Goal: Find specific page/section: Find specific page/section

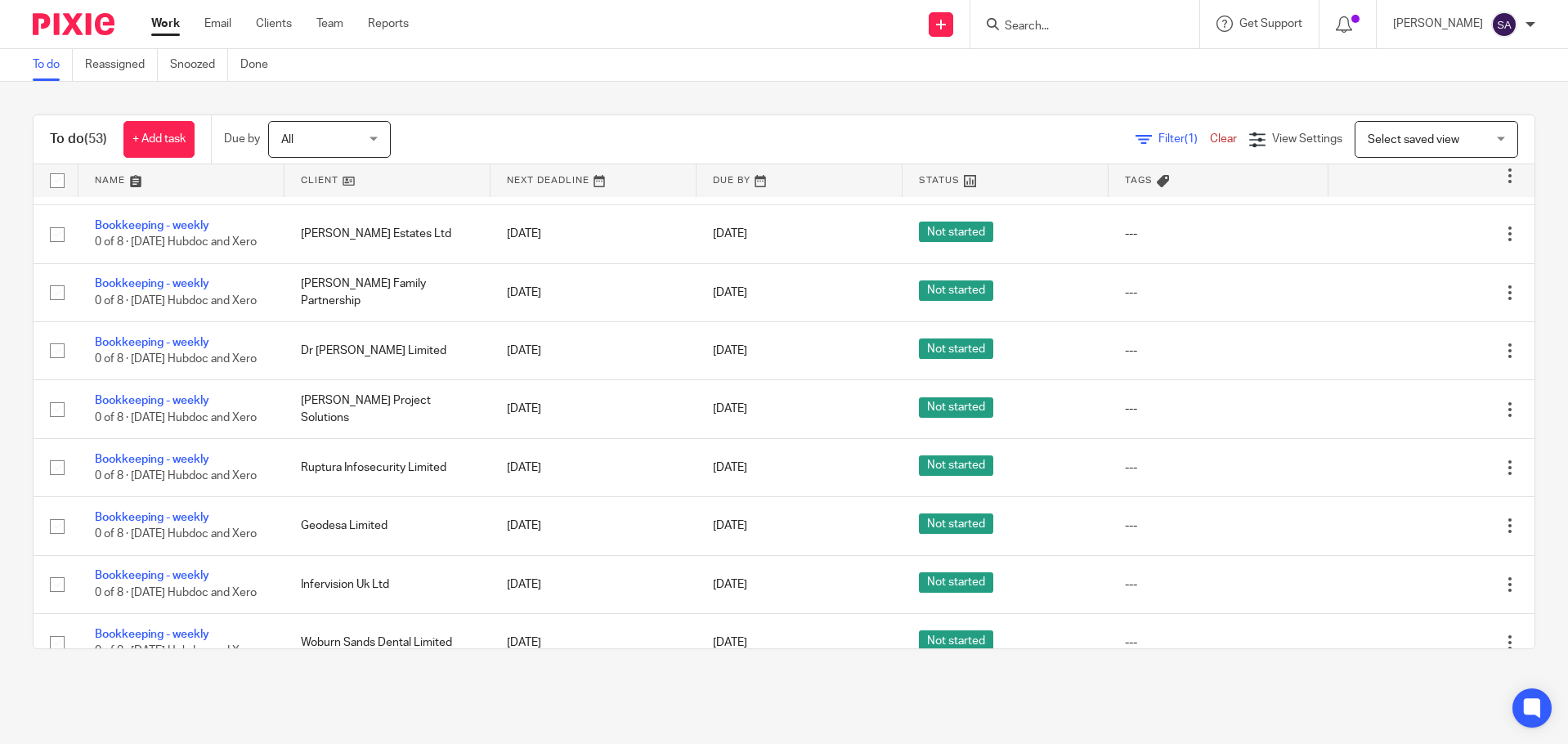
scroll to position [655, 0]
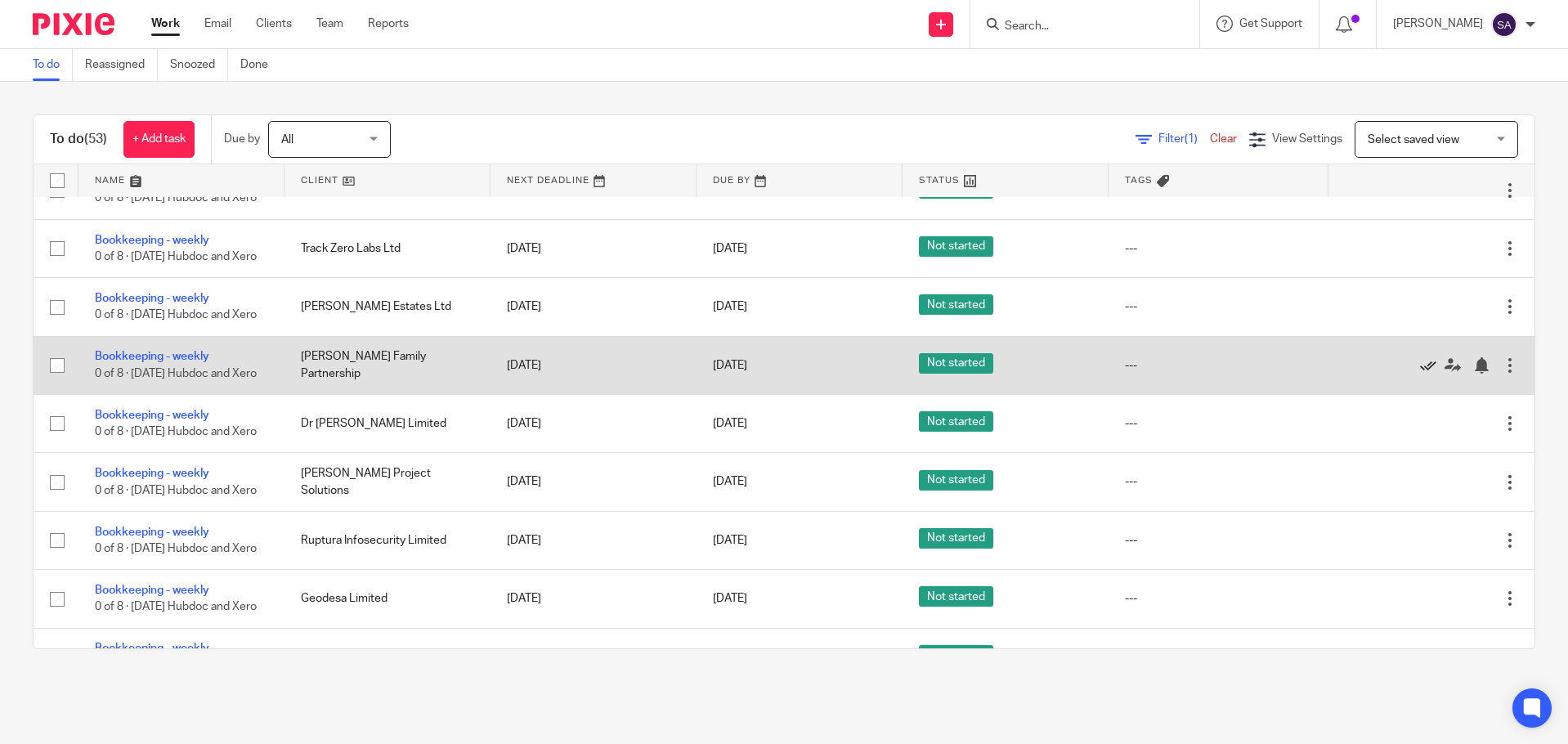
click at [1421, 374] on icon at bounding box center [1429, 365] width 17 height 17
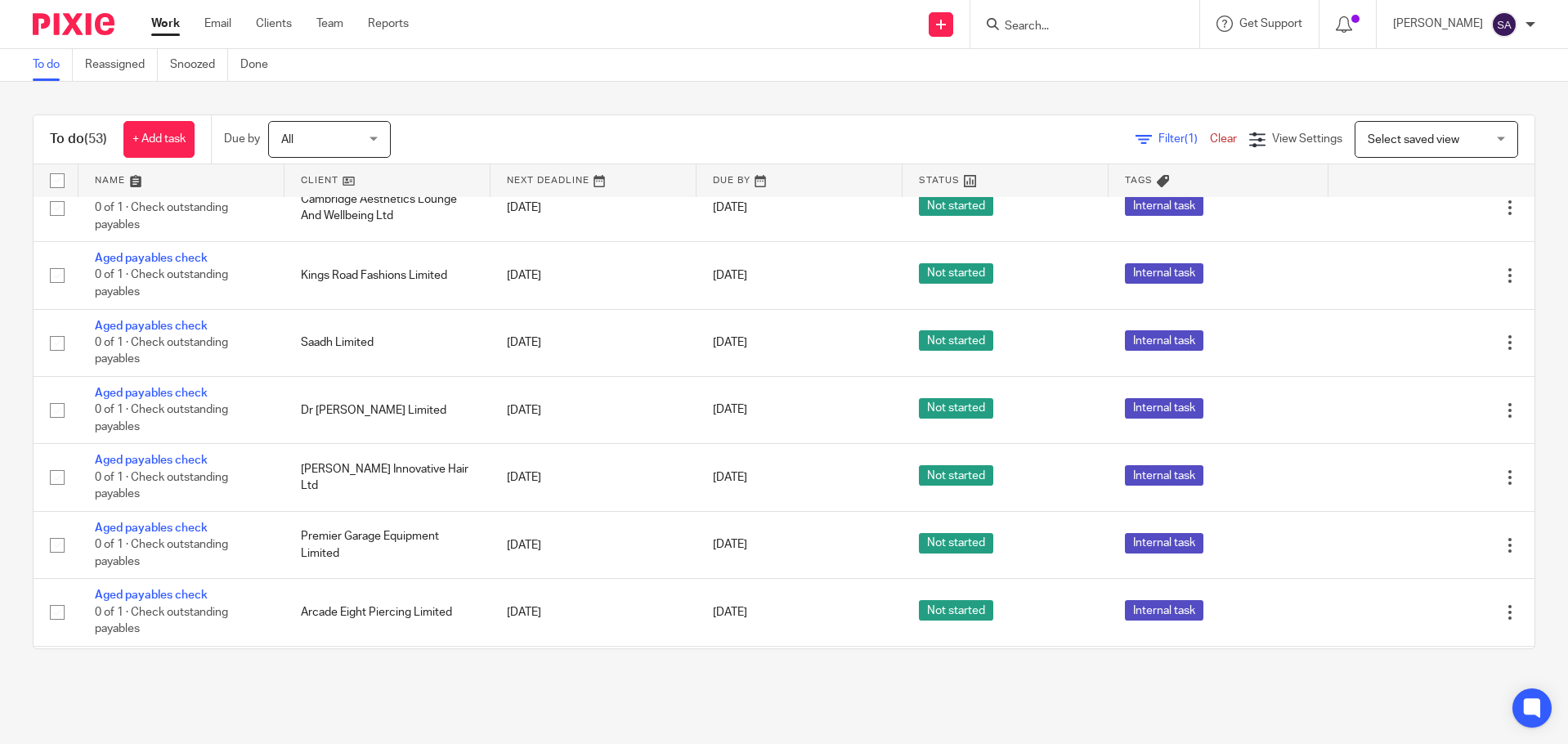
scroll to position [2372, 0]
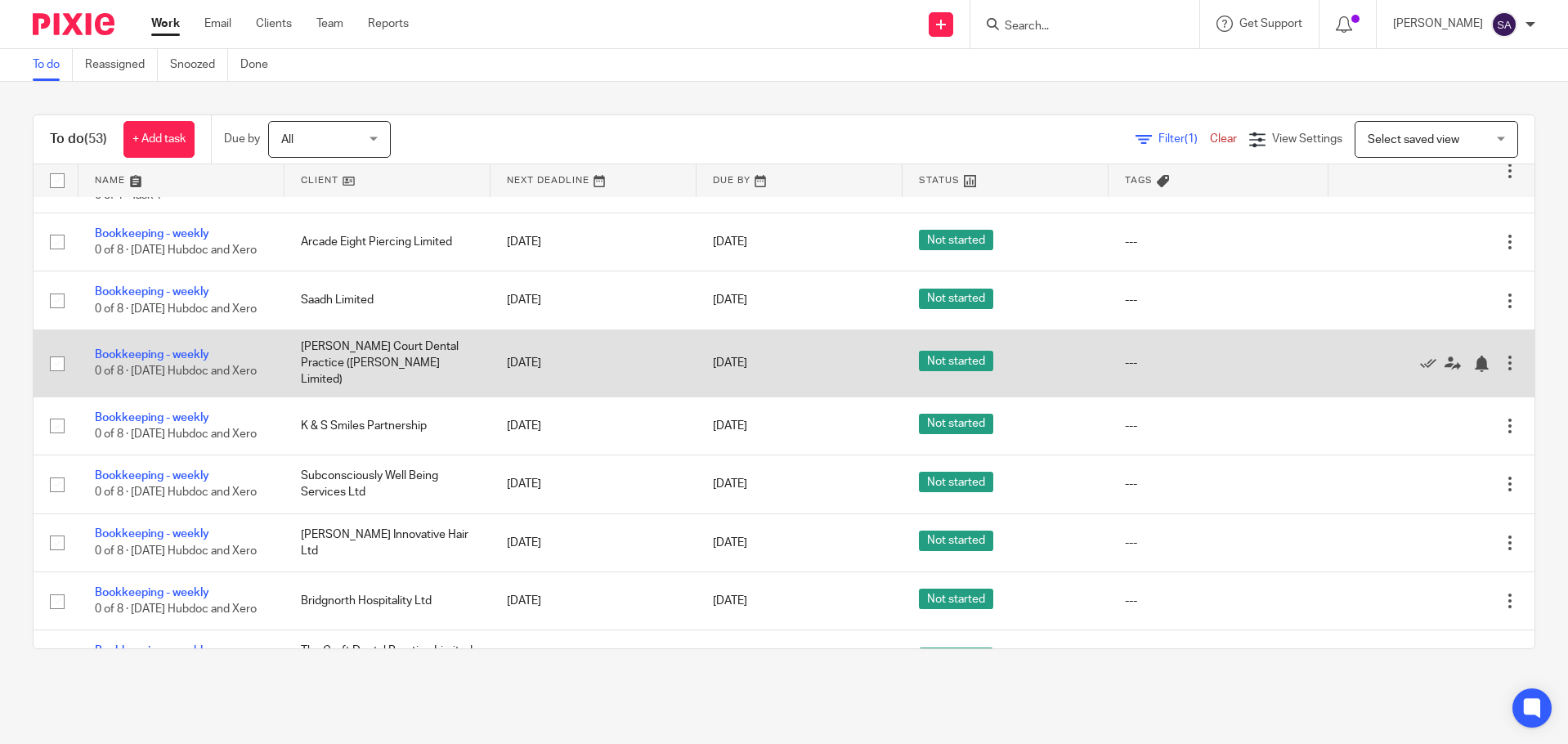
scroll to position [96, 0]
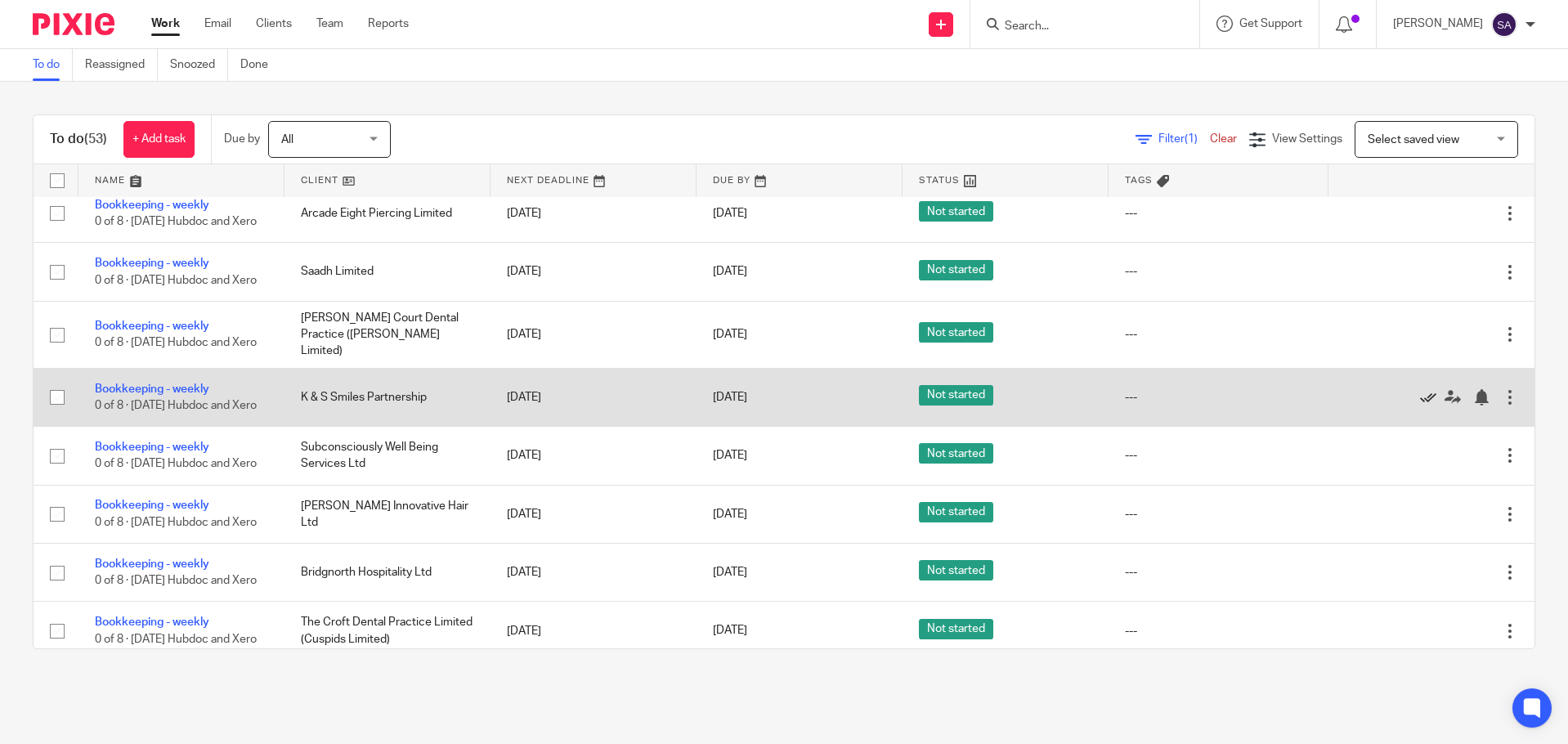
click at [1421, 406] on icon at bounding box center [1429, 397] width 17 height 17
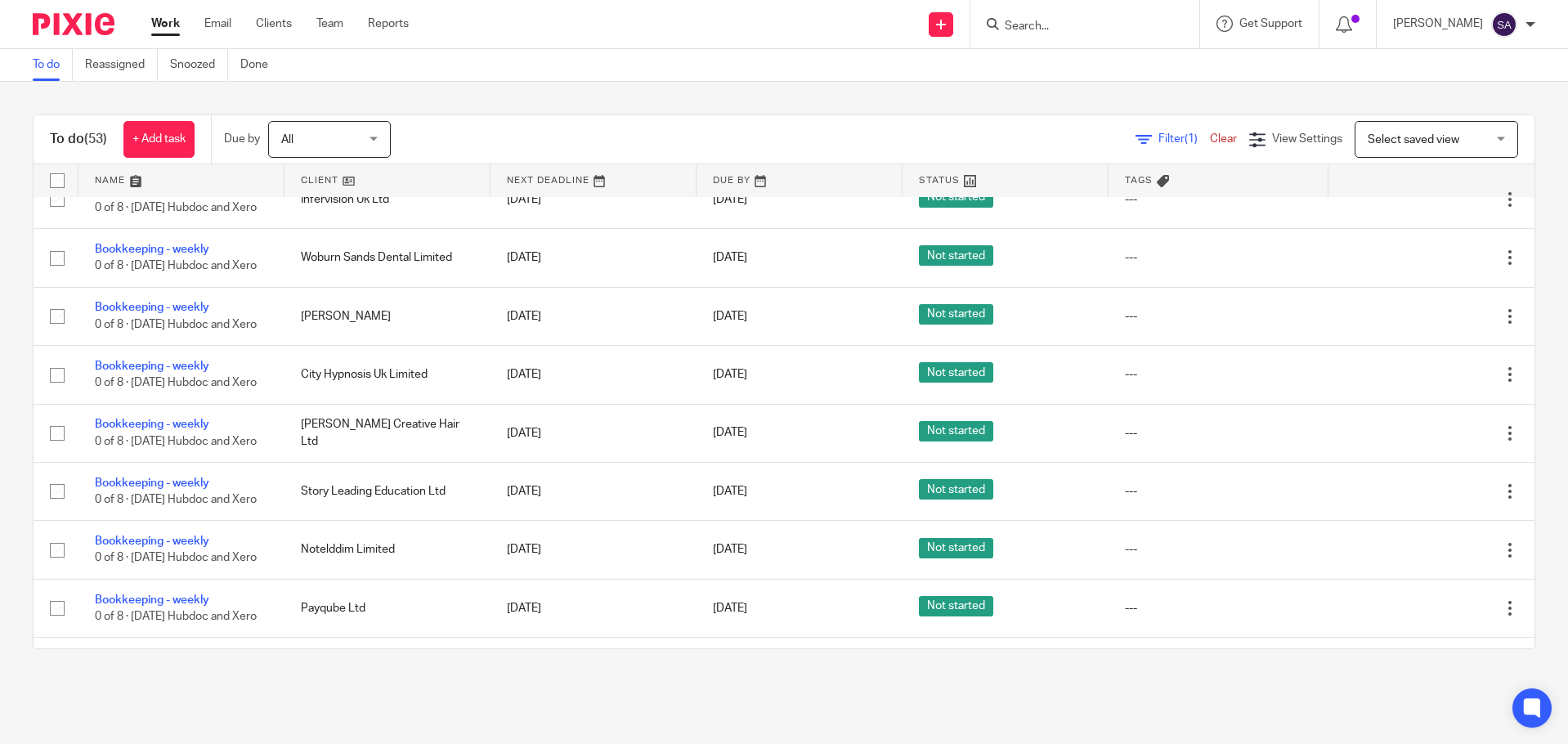
scroll to position [996, 0]
click at [1421, 149] on icon at bounding box center [1429, 140] width 17 height 17
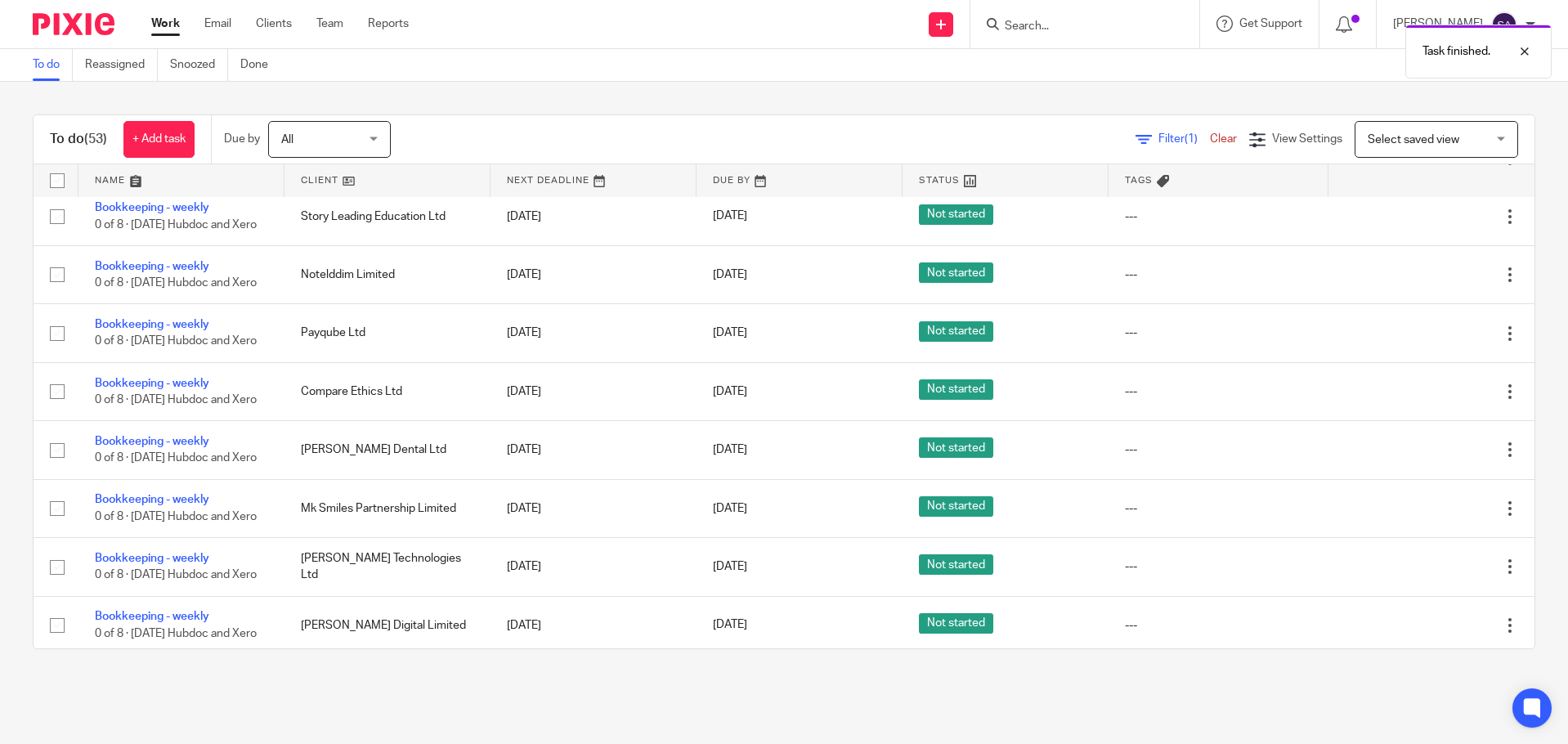
scroll to position [1242, 0]
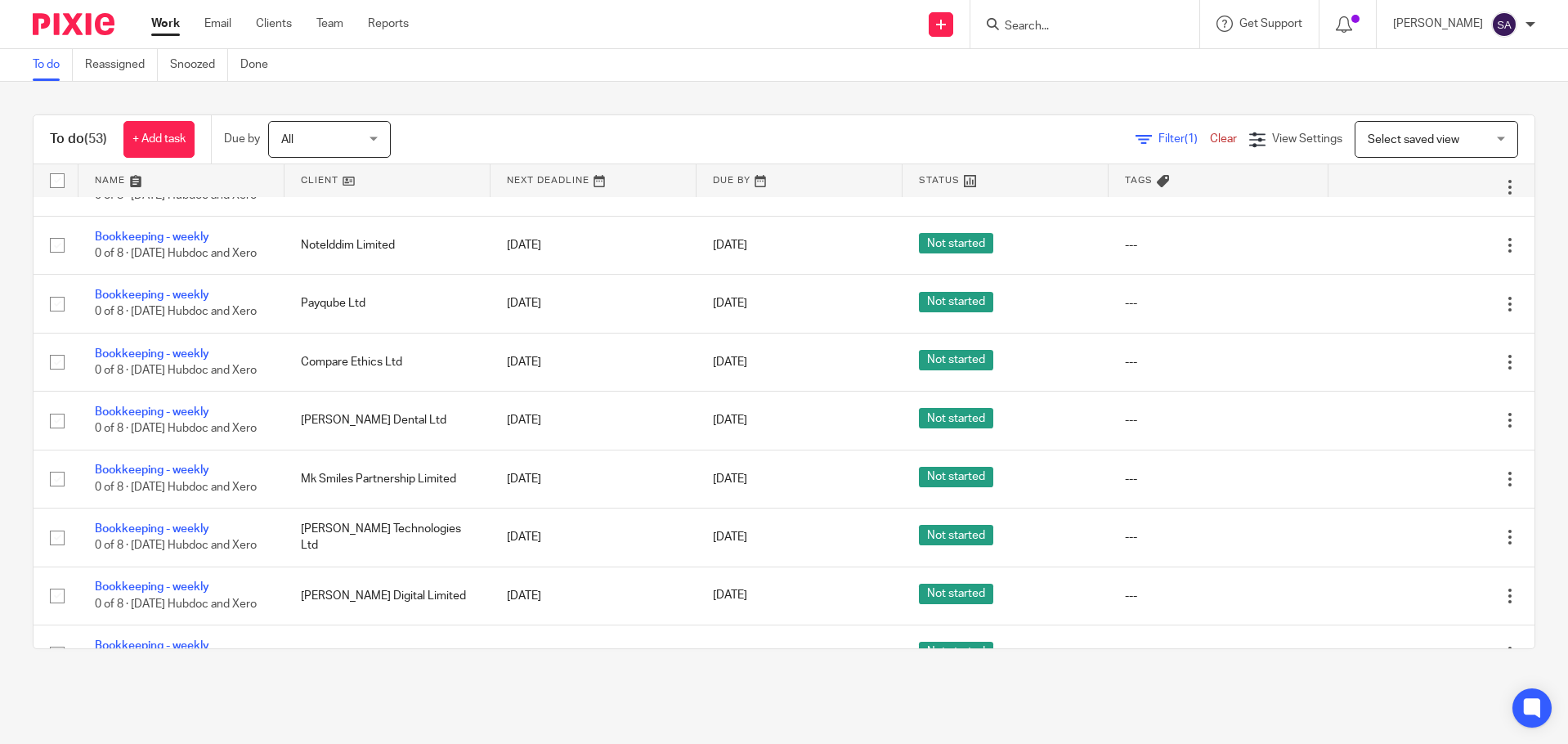
click at [1421, 79] on icon at bounding box center [1429, 70] width 17 height 17
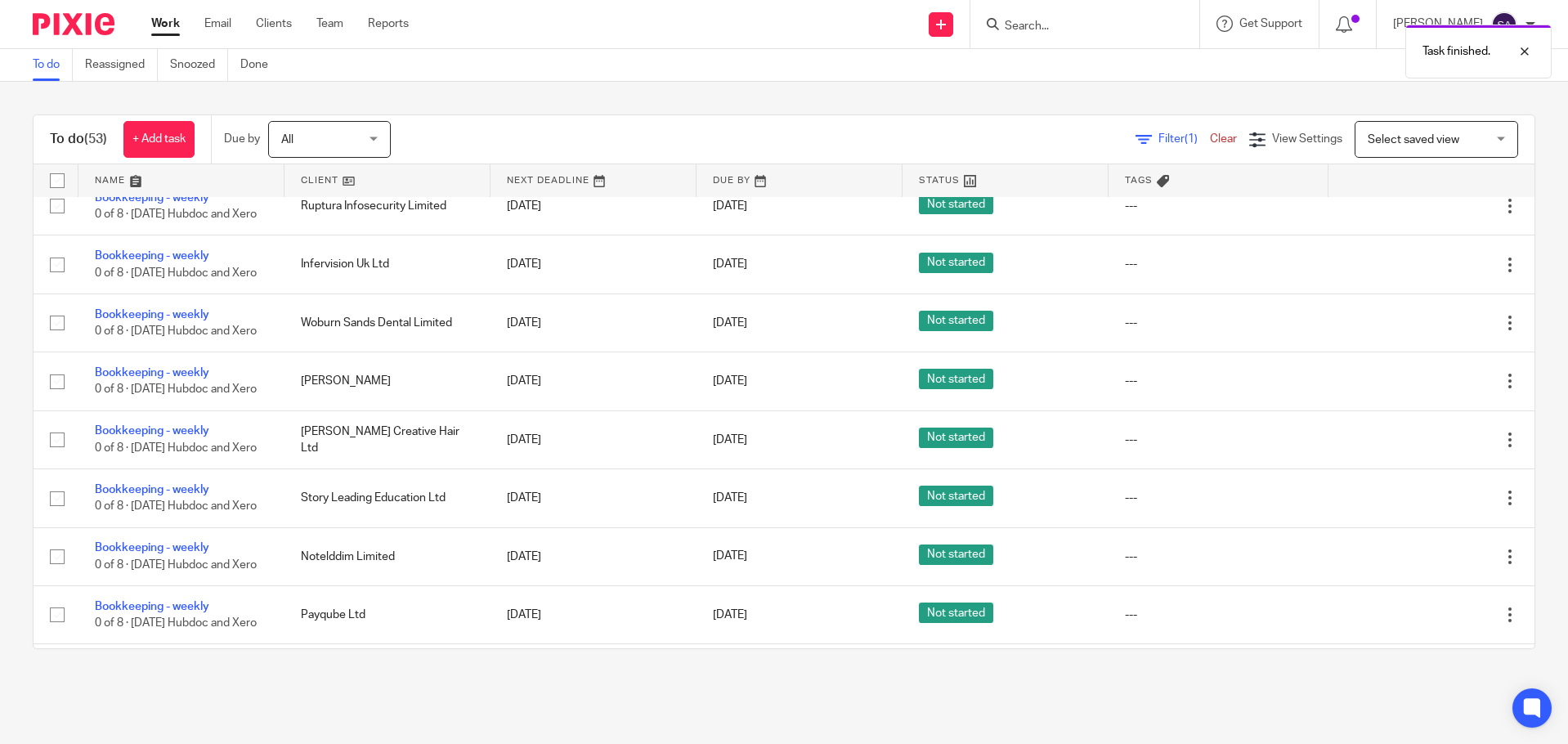
scroll to position [833, 0]
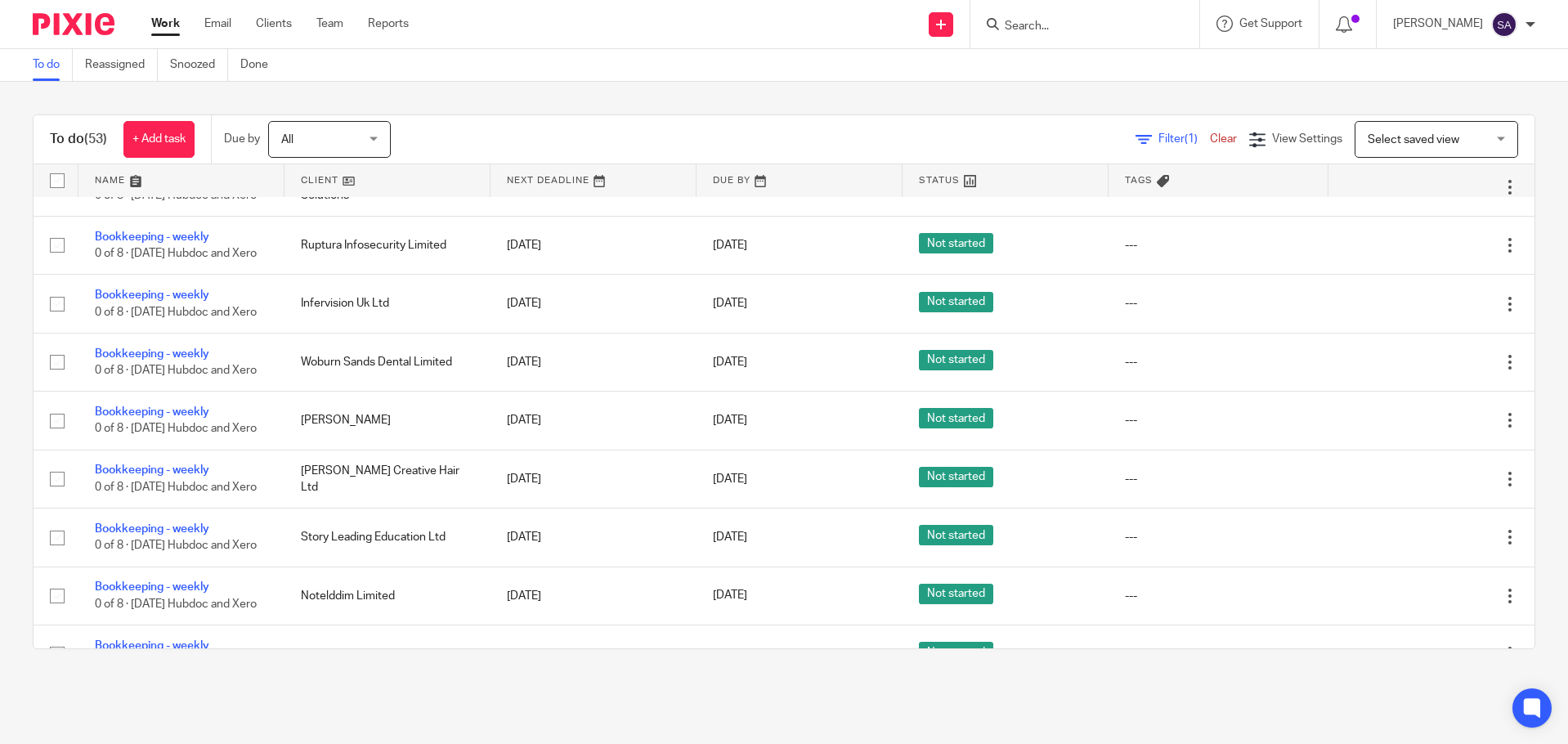
click at [1421, 138] on icon at bounding box center [1429, 129] width 17 height 17
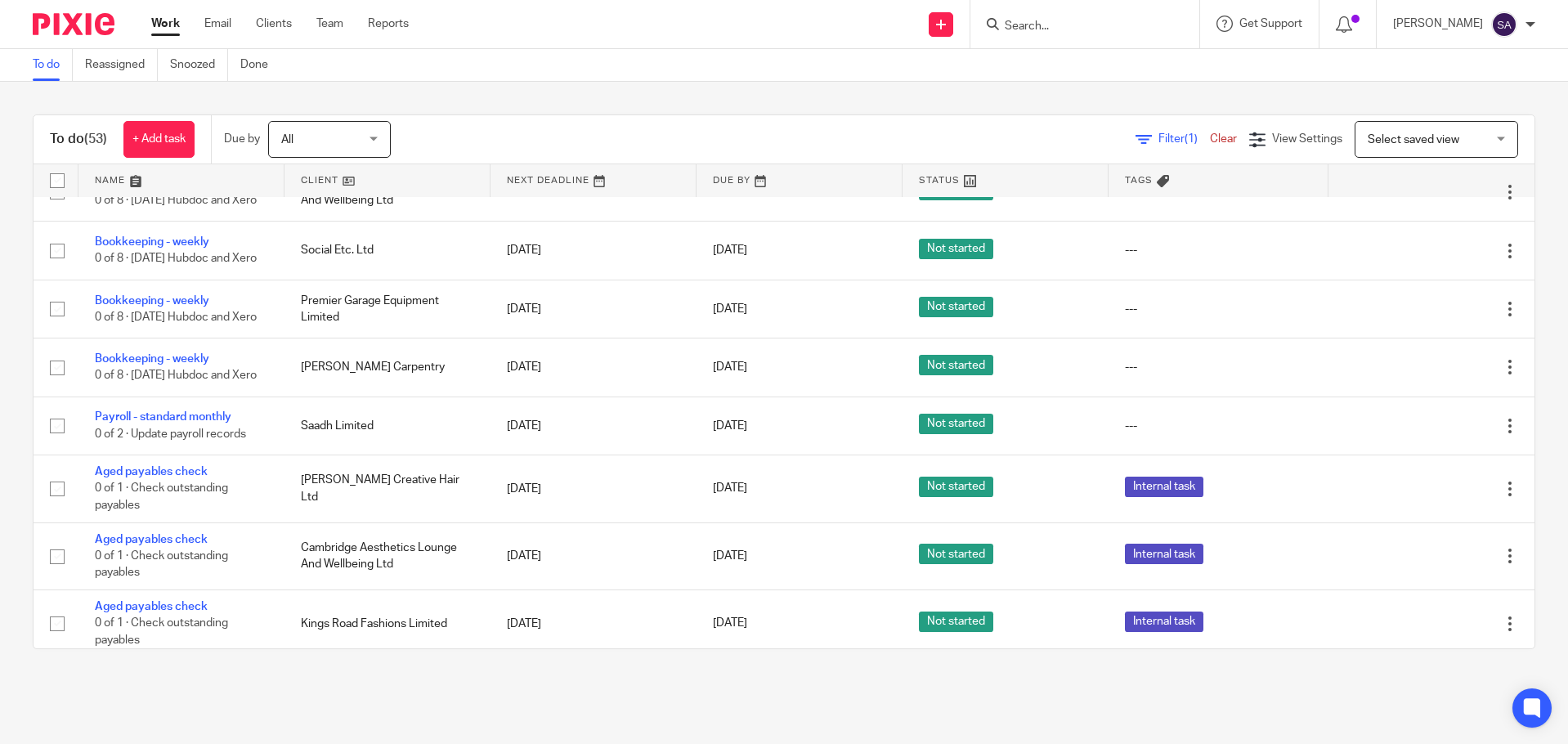
scroll to position [1732, 0]
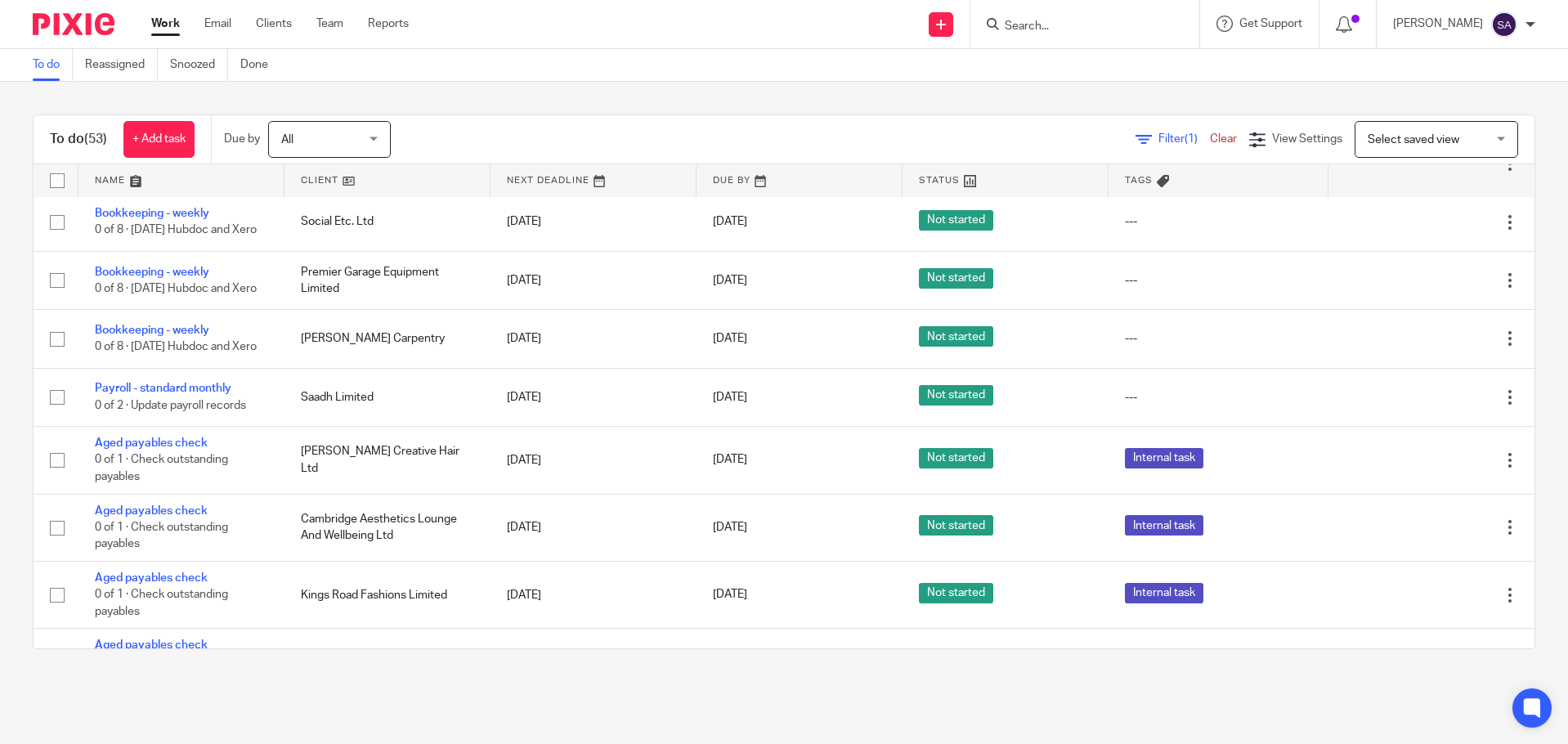
click at [1421, 55] on icon at bounding box center [1429, 47] width 17 height 17
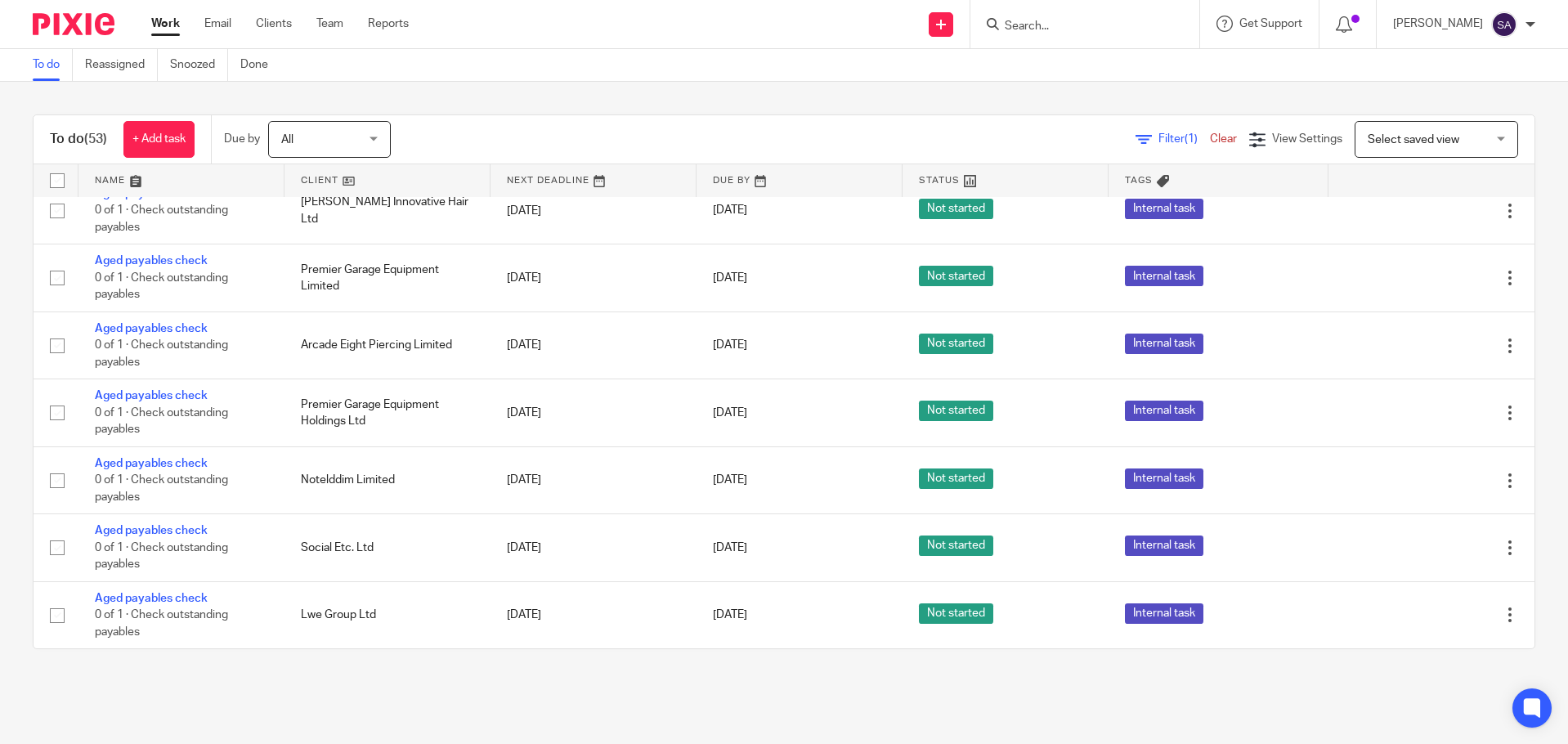
scroll to position [2306, 0]
click at [1421, 152] on icon at bounding box center [1429, 143] width 17 height 17
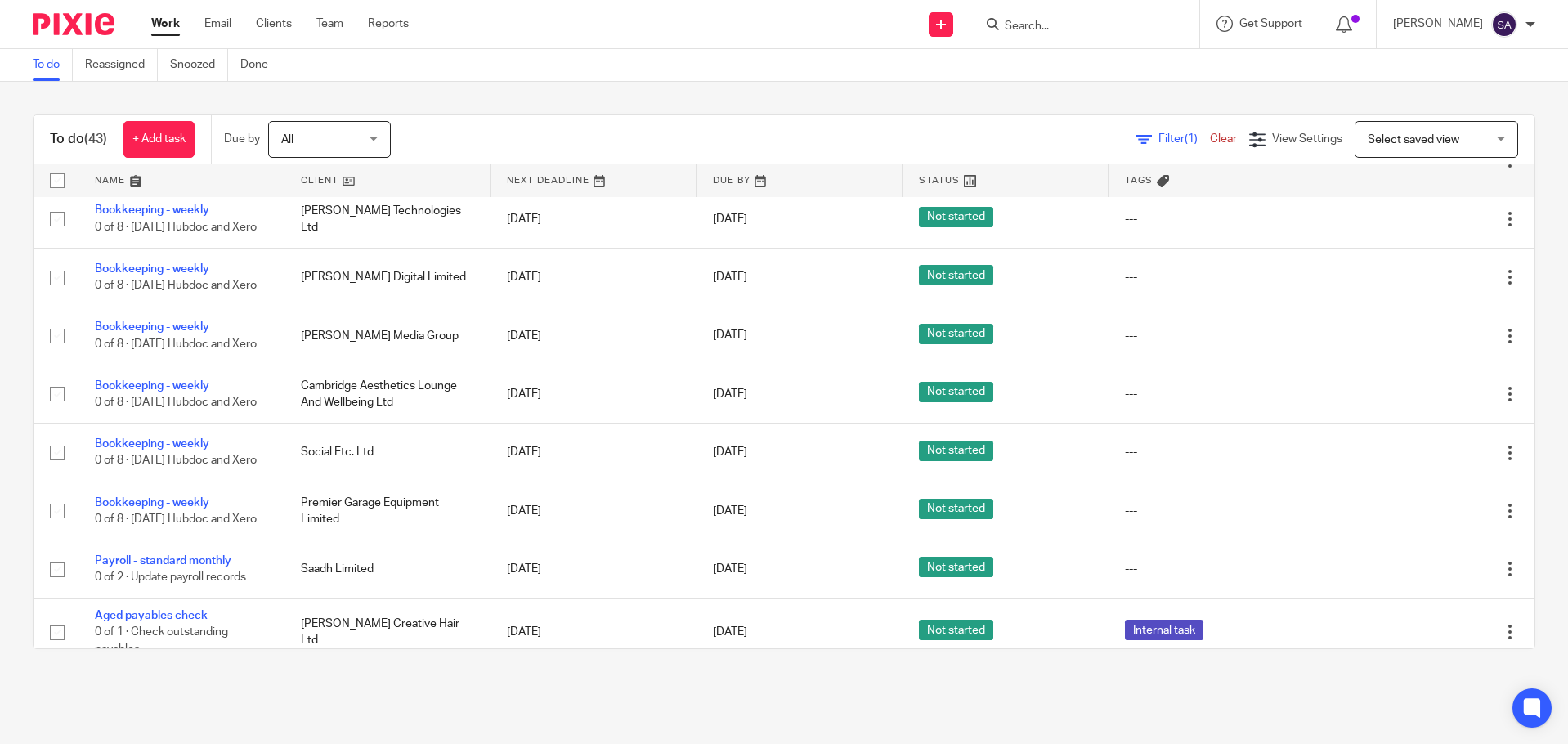
scroll to position [1555, 0]
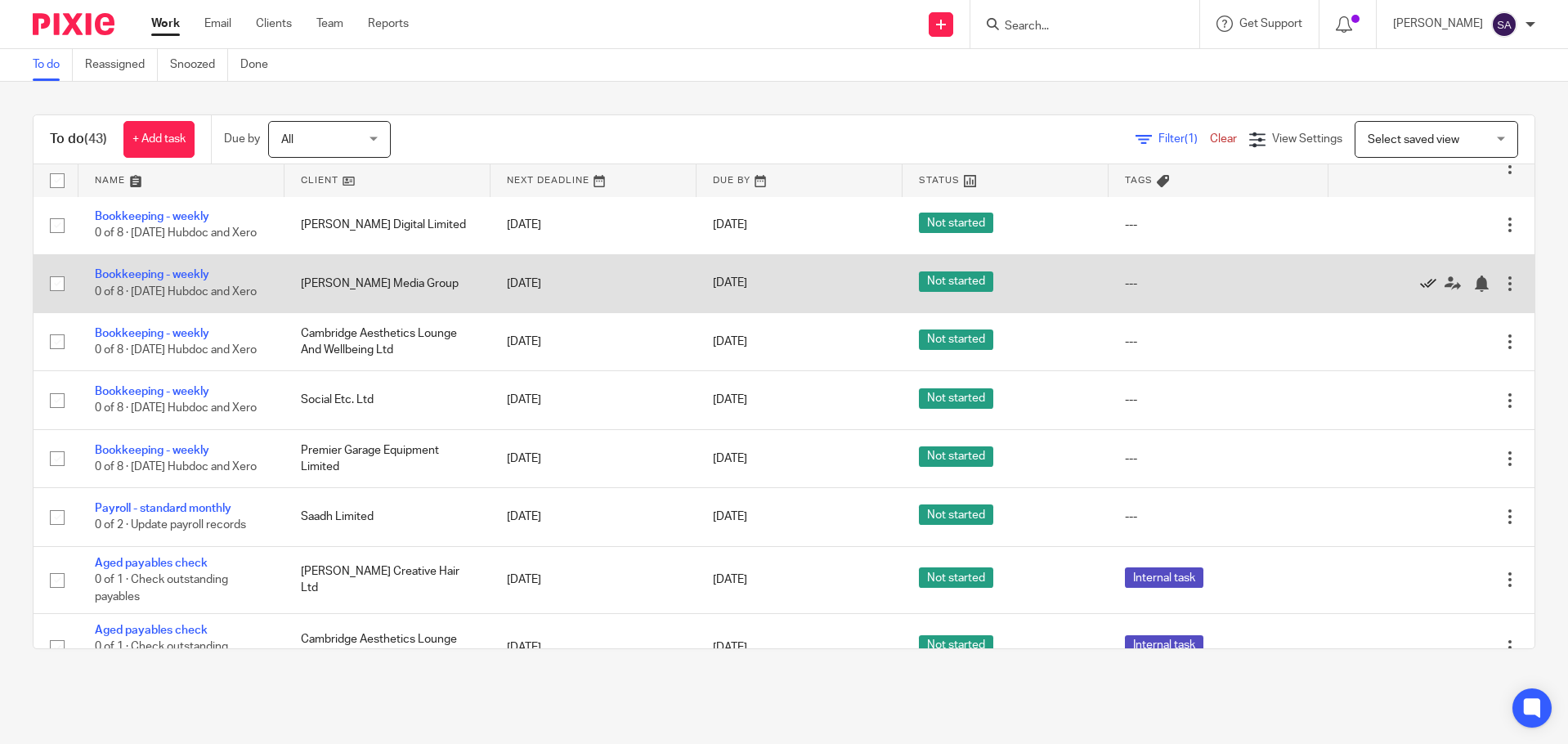
click at [1421, 292] on icon at bounding box center [1429, 284] width 17 height 17
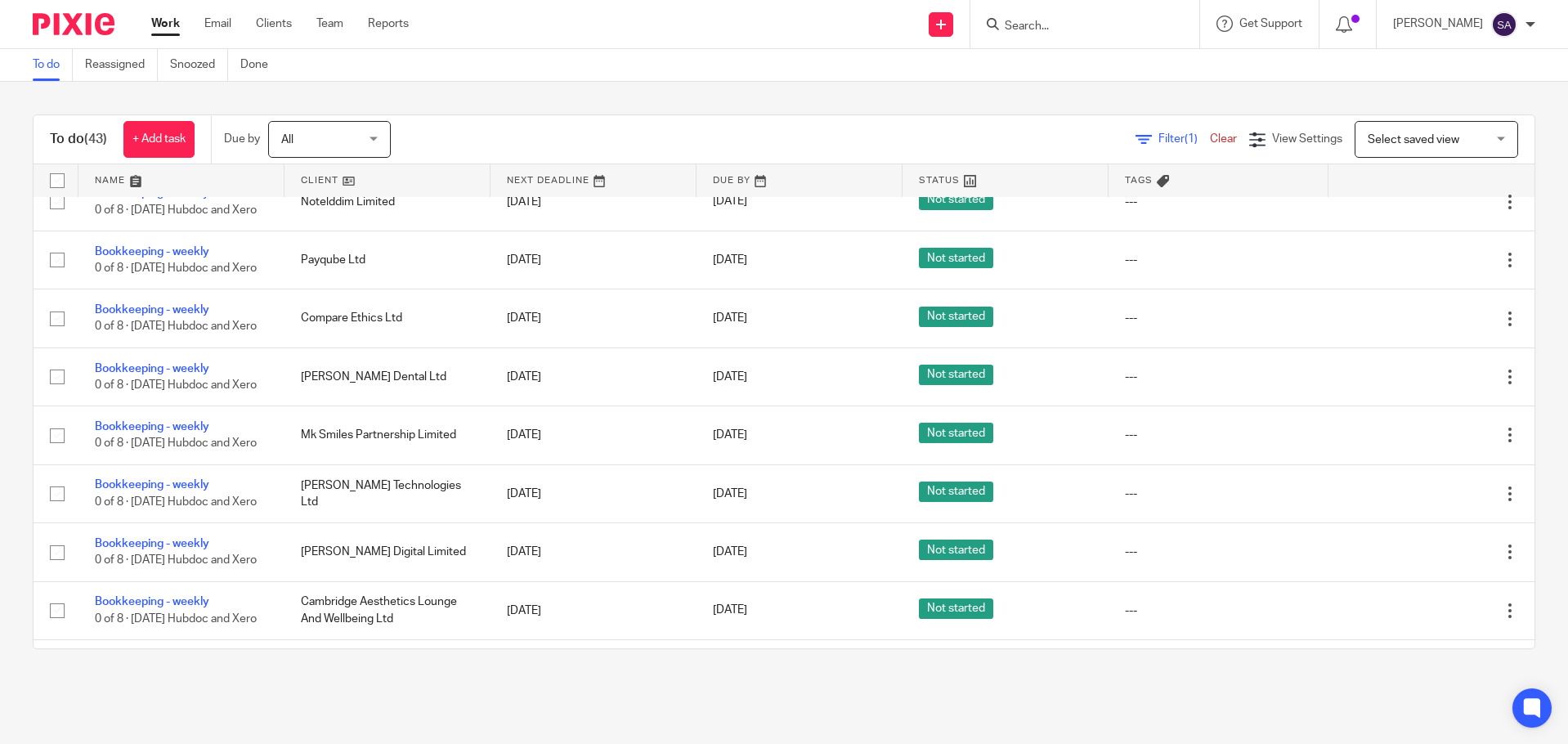
scroll to position [1145, 0]
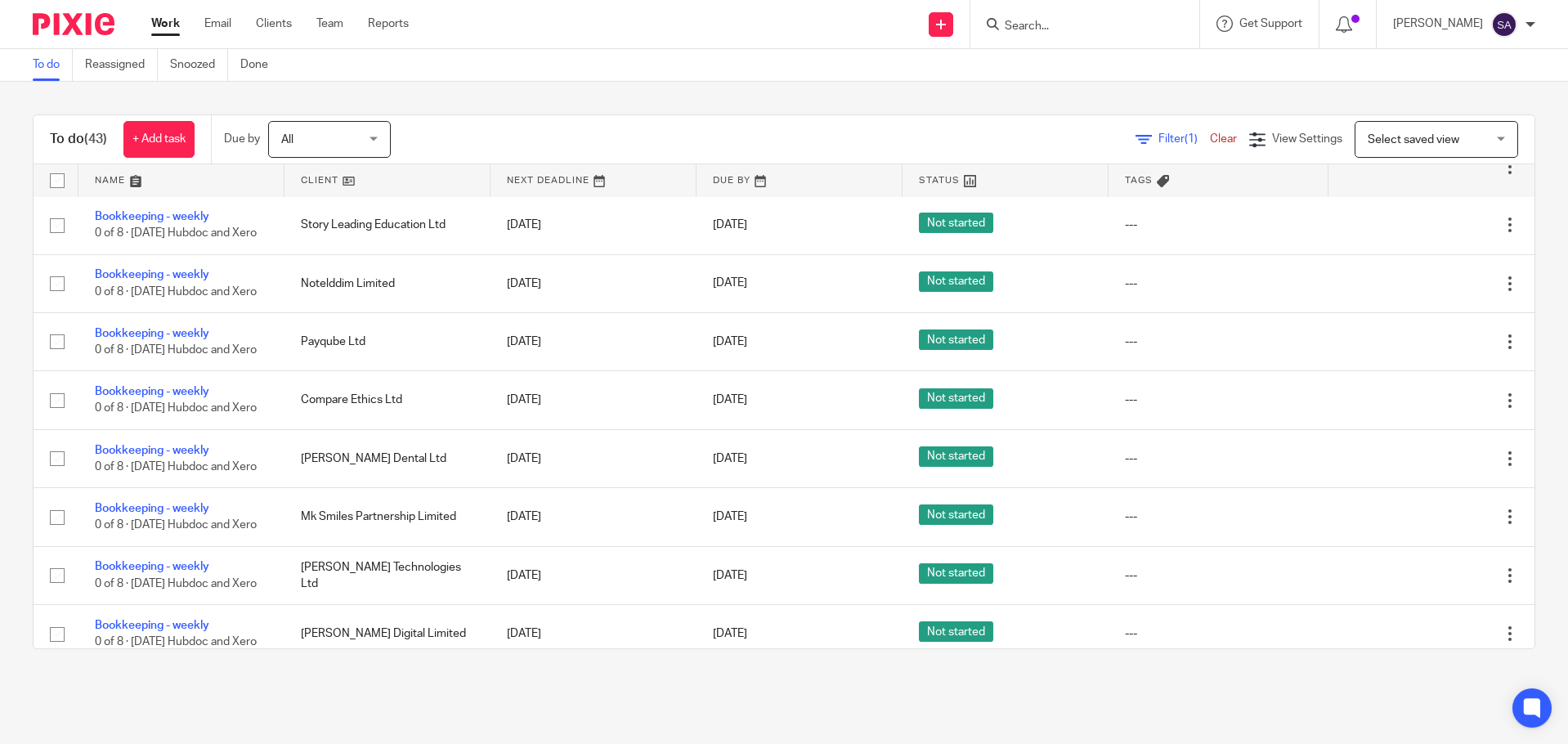
click at [1421, 175] on icon at bounding box center [1429, 167] width 17 height 17
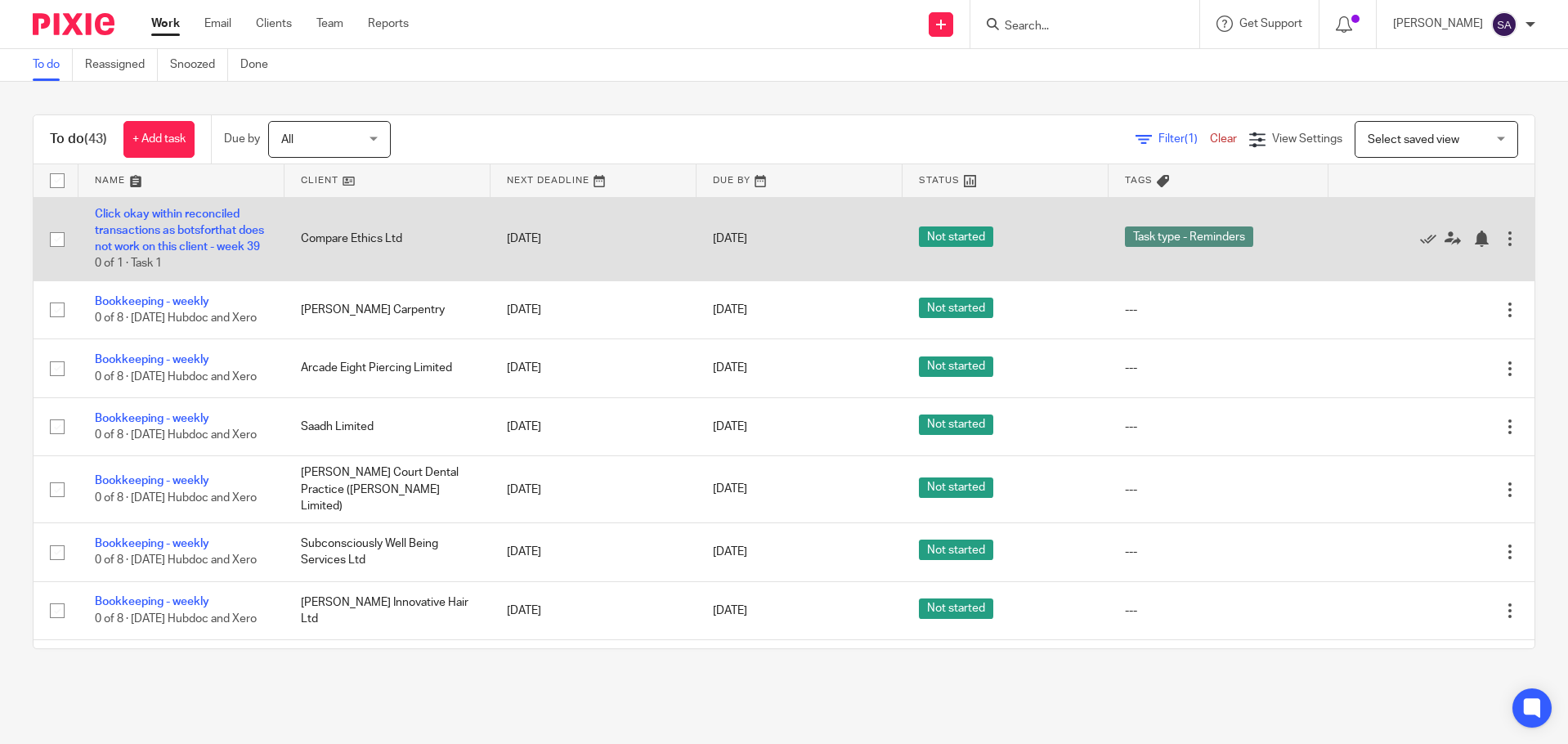
scroll to position [81, 0]
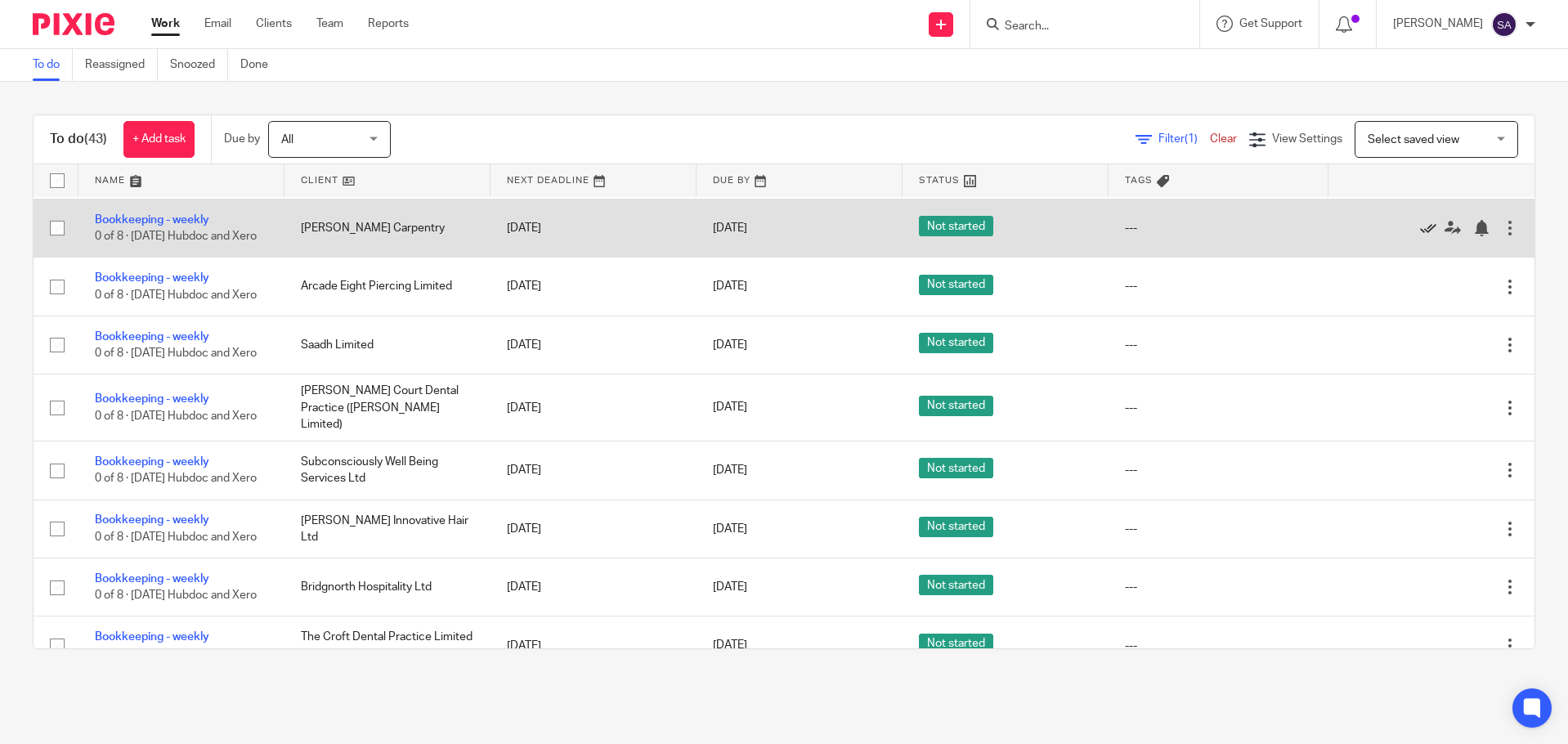
click at [1421, 237] on icon at bounding box center [1429, 228] width 17 height 17
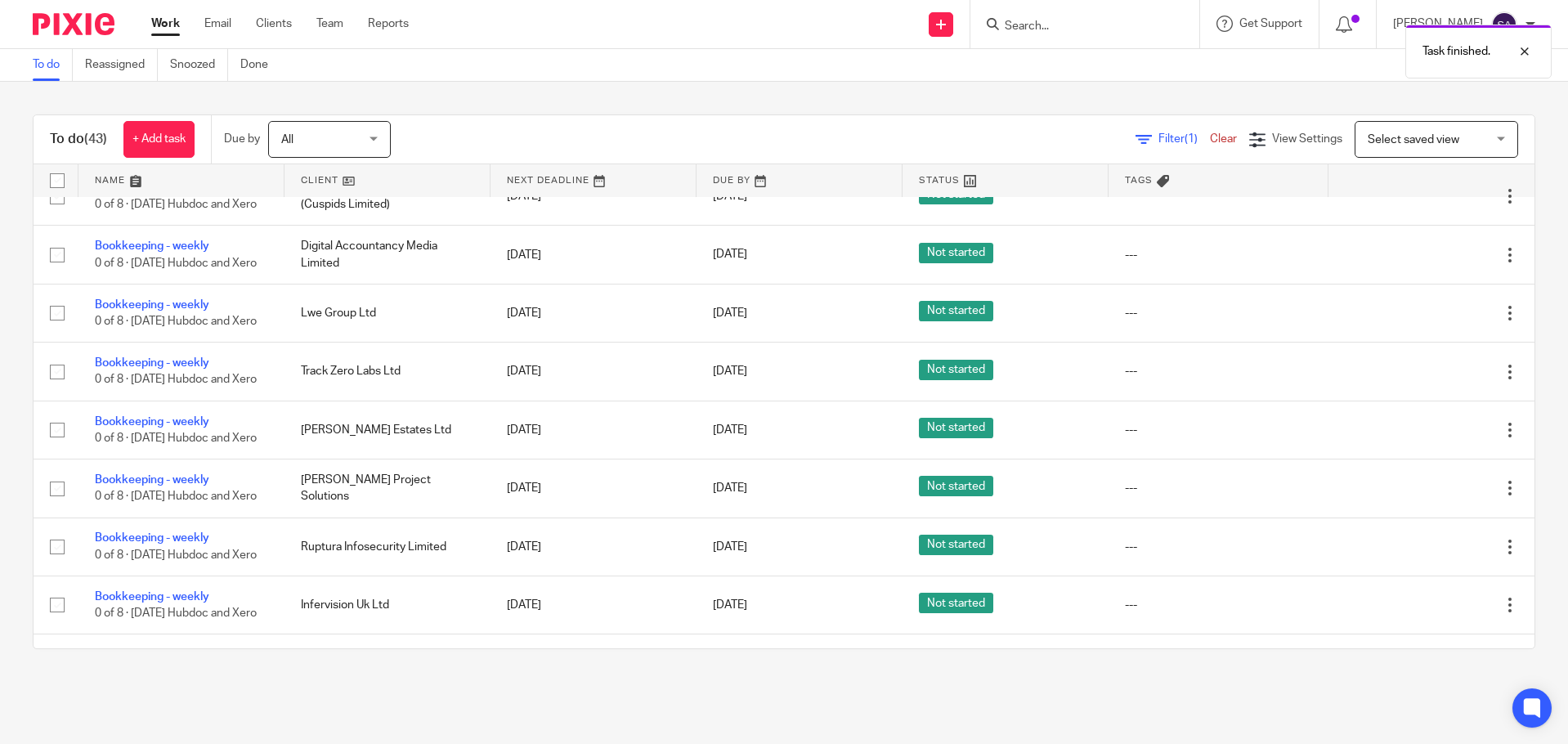
scroll to position [491, 0]
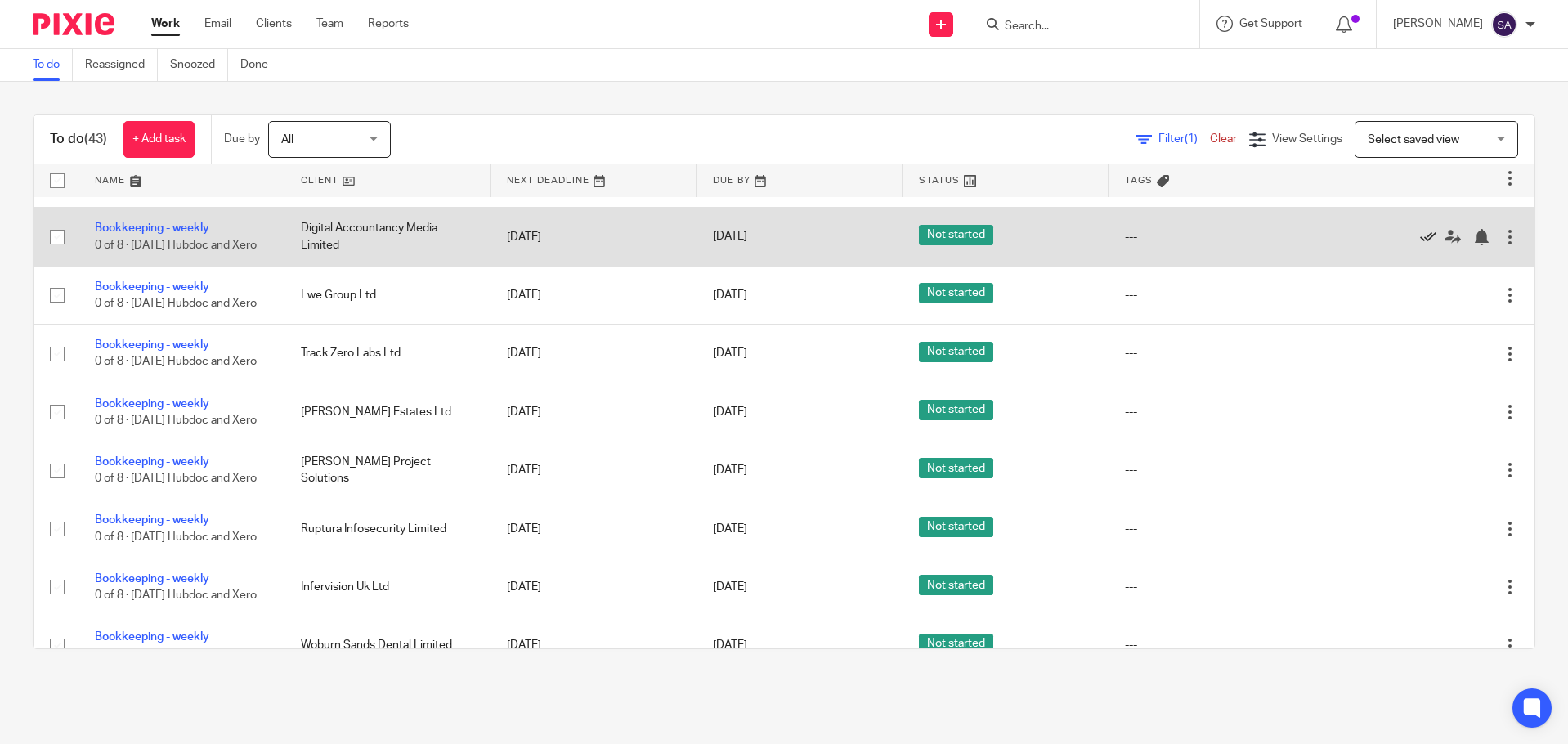
click at [1421, 245] on icon at bounding box center [1429, 237] width 17 height 17
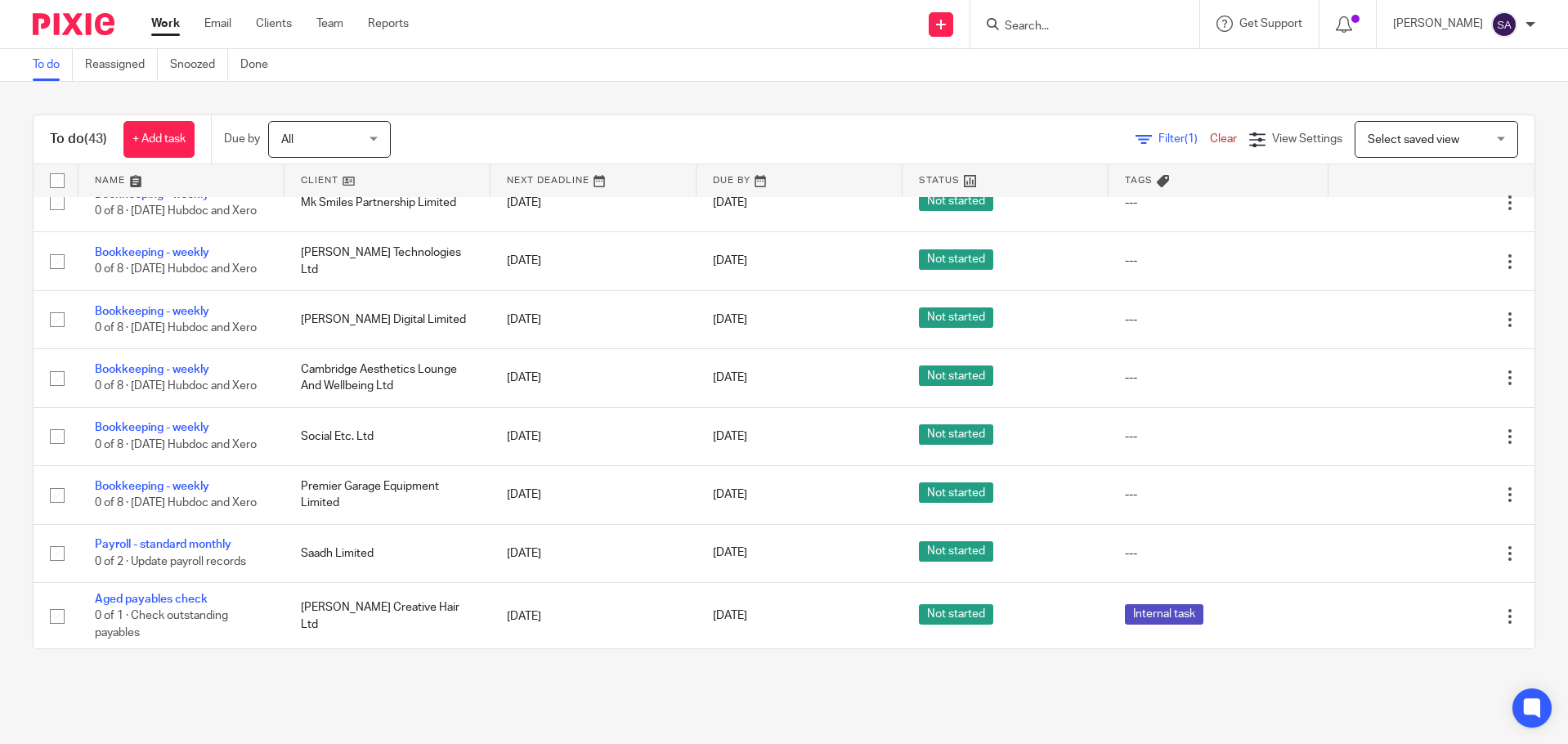
scroll to position [1309, 0]
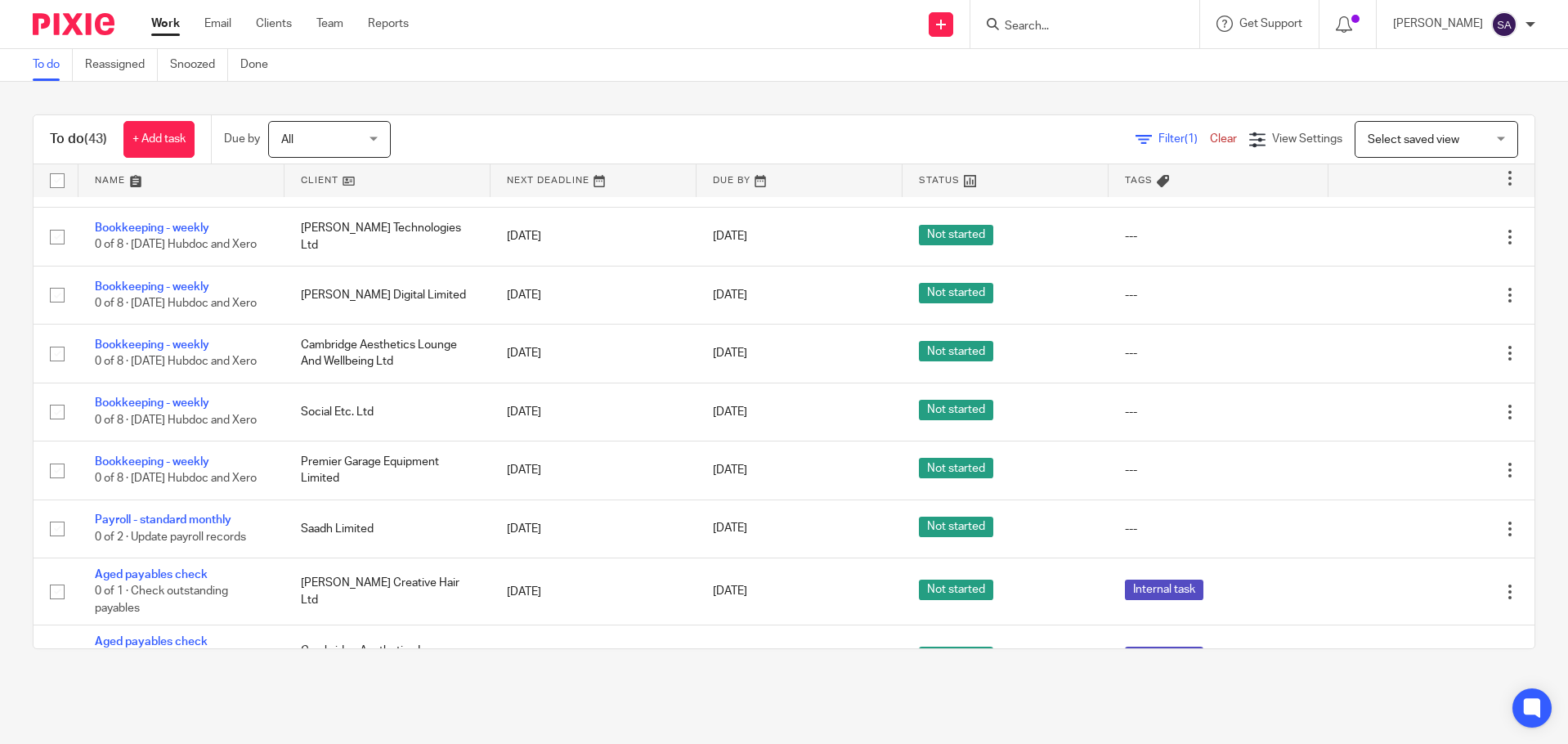
click at [1421, 129] on icon at bounding box center [1429, 120] width 17 height 17
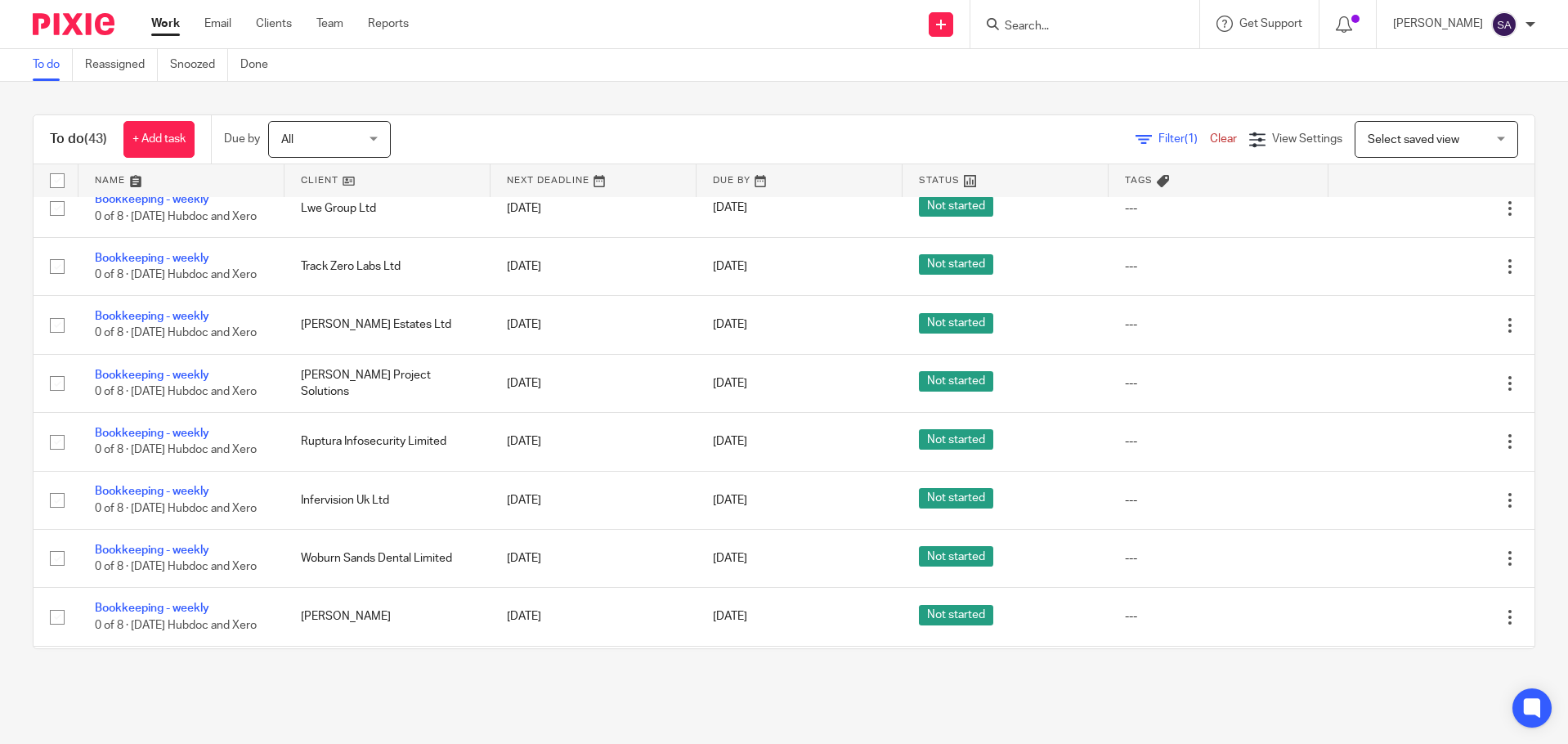
scroll to position [409, 0]
